Goal: Task Accomplishment & Management: Manage account settings

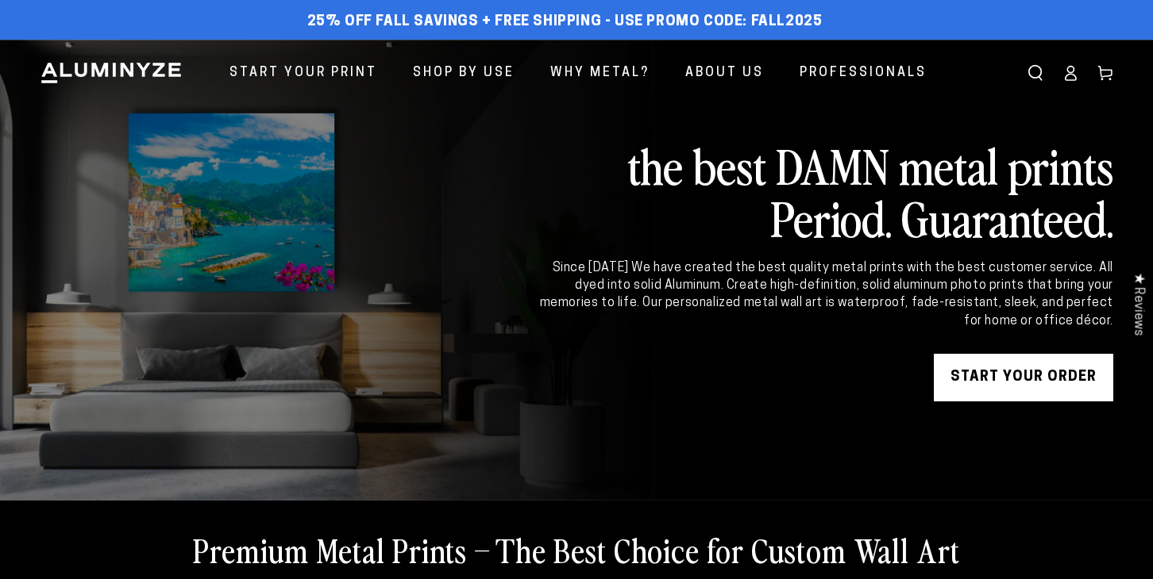
click at [1069, 71] on icon at bounding box center [1070, 73] width 16 height 16
click at [1069, 73] on icon at bounding box center [1070, 73] width 16 height 16
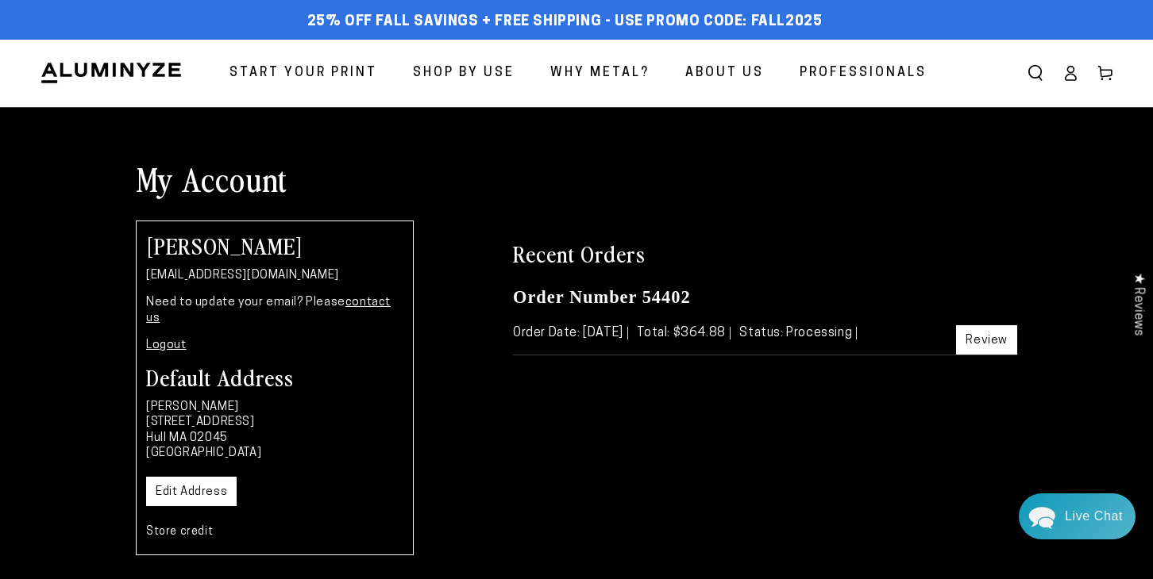
scroll to position [622, 0]
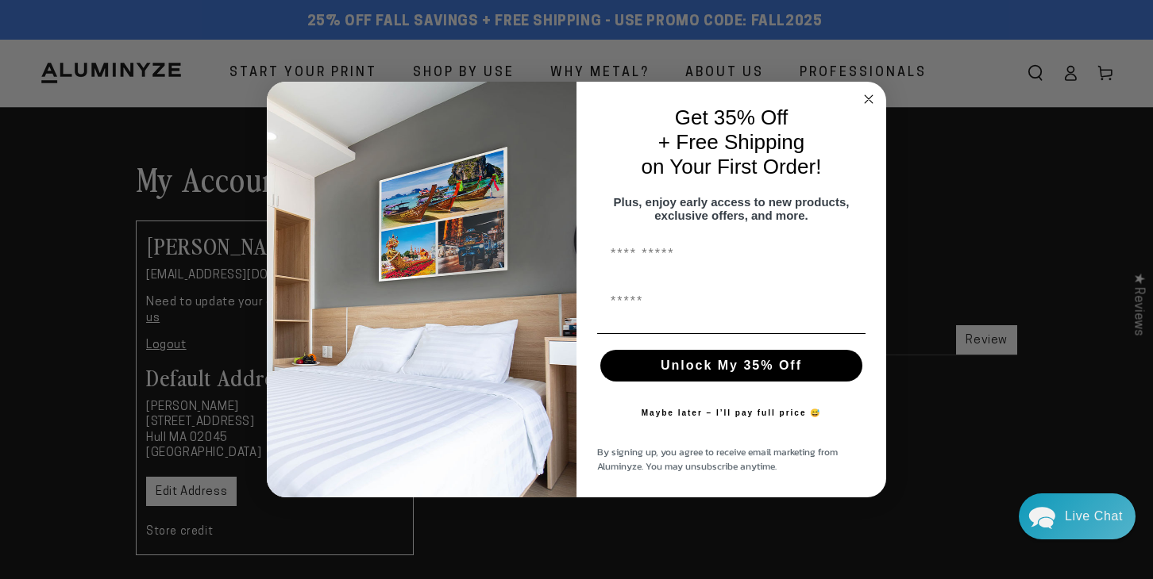
click at [870, 90] on circle "Close dialog" at bounding box center [869, 99] width 18 height 18
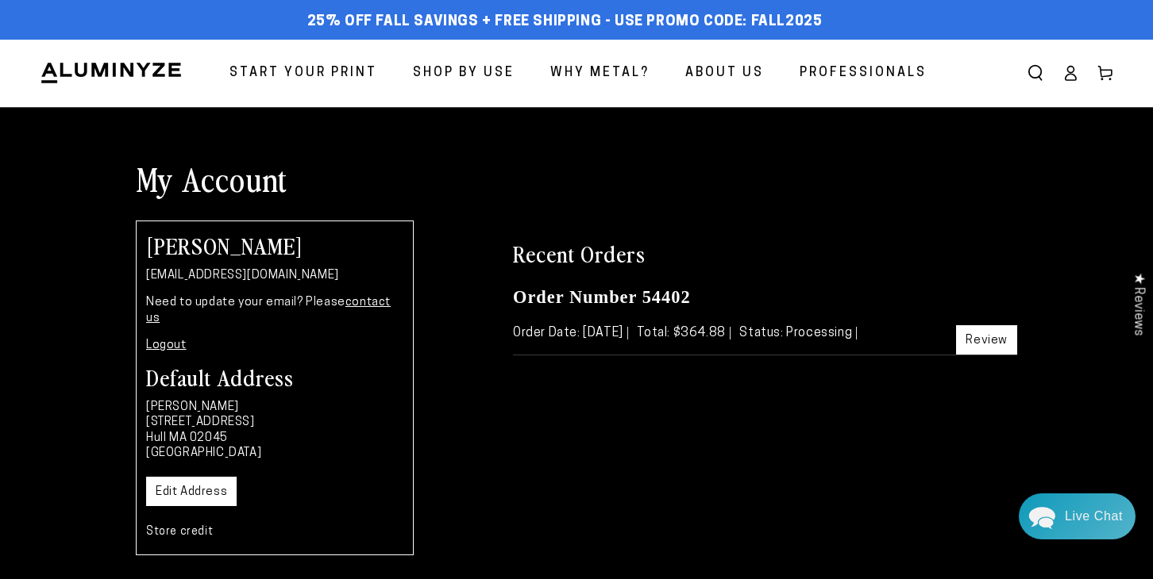
click at [1072, 69] on icon at bounding box center [1070, 73] width 16 height 16
